Goal: Transaction & Acquisition: Book appointment/travel/reservation

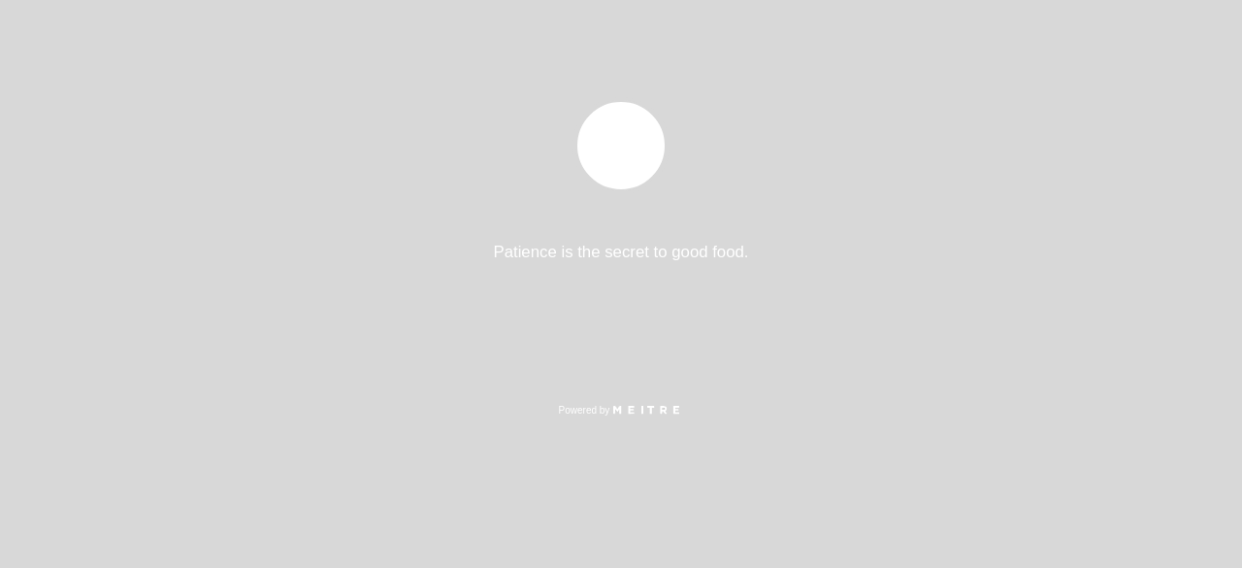
select select "es"
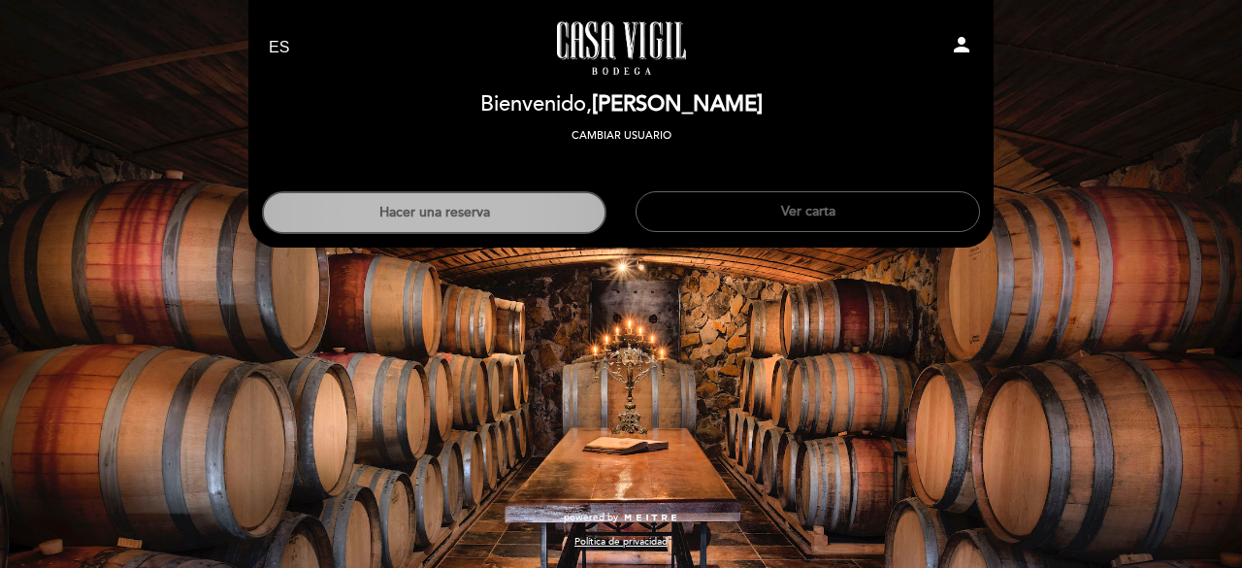
click at [441, 199] on button "Hacer una reserva" at bounding box center [434, 212] width 345 height 43
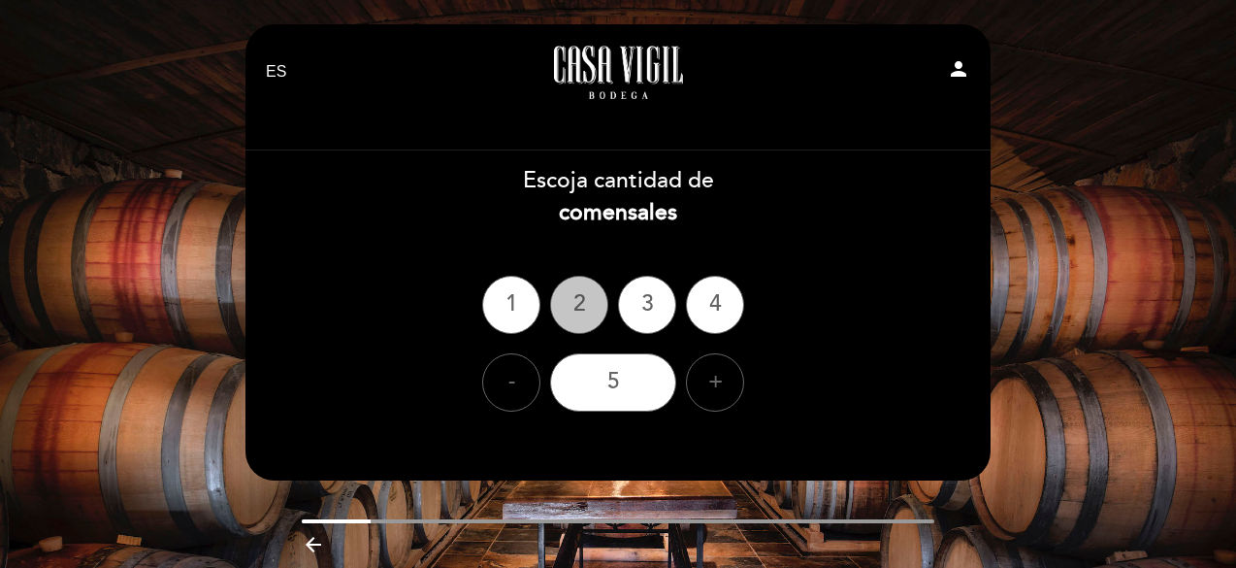
click at [577, 292] on div "2" at bounding box center [579, 305] width 58 height 58
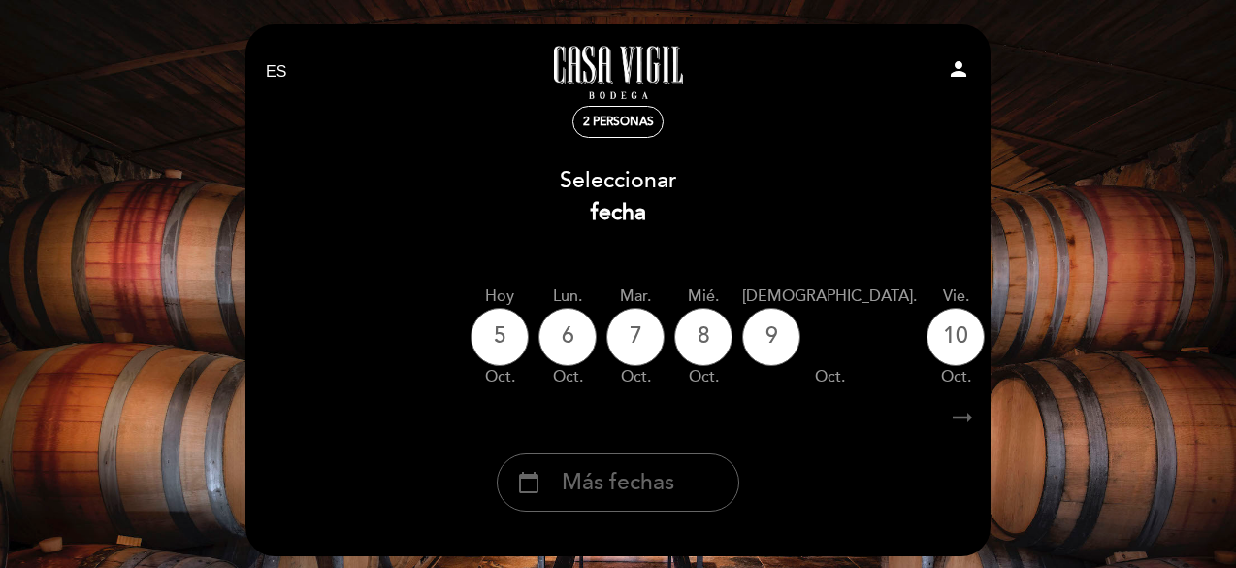
drag, startPoint x: 983, startPoint y: 16, endPoint x: 330, endPoint y: 136, distance: 664.0
click at [330, 136] on div "EN ES PT [GEOGRAPHIC_DATA][PERSON_NAME] - Restaurante person 2 personas [GEOGRA…" at bounding box center [618, 357] width 774 height 715
click at [115, 179] on div "EN ES PT [GEOGRAPHIC_DATA][PERSON_NAME] - Restaurante person 2 personas [GEOGRA…" at bounding box center [618, 357] width 1236 height 715
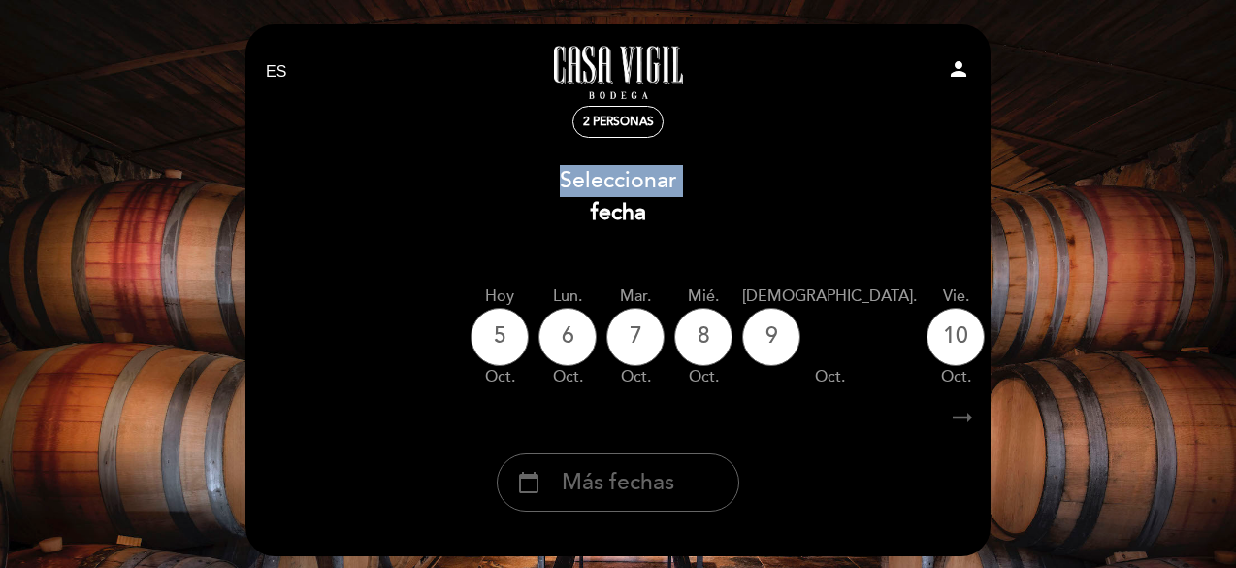
click at [115, 179] on div "EN ES PT [GEOGRAPHIC_DATA][PERSON_NAME] - Restaurante person 2 personas [GEOGRA…" at bounding box center [618, 357] width 1236 height 715
